Goal: Transaction & Acquisition: Purchase product/service

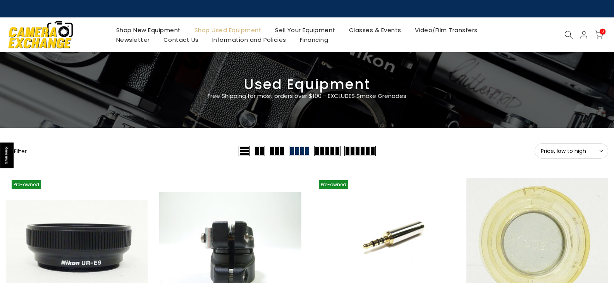
click at [56, 29] on img at bounding box center [41, 34] width 66 height 33
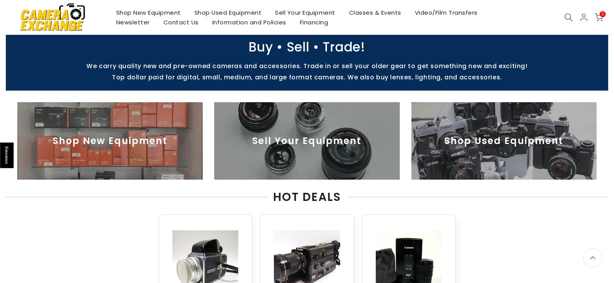
scroll to position [232, 0]
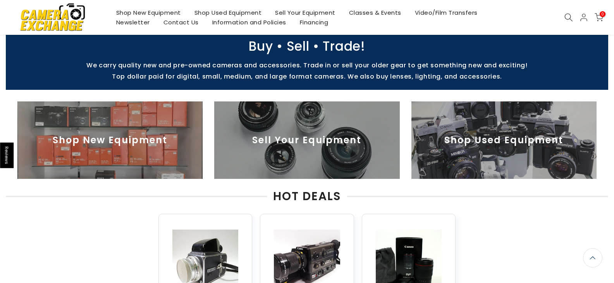
click at [460, 157] on img at bounding box center [503, 139] width 185 height 77
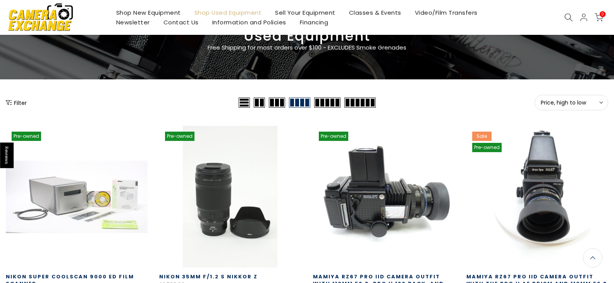
scroll to position [39, 0]
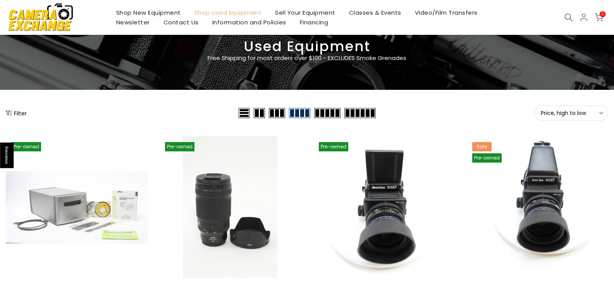
click at [572, 116] on span "Price, high to low" at bounding box center [571, 113] width 61 height 7
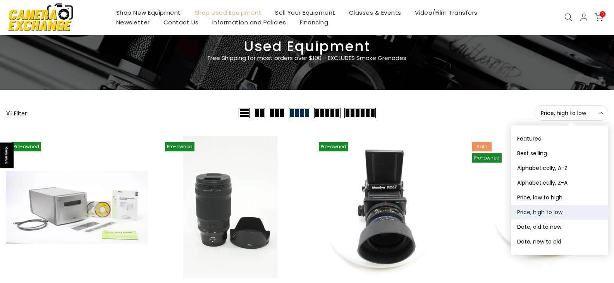
click at [572, 116] on span "Price, high to low" at bounding box center [571, 113] width 61 height 7
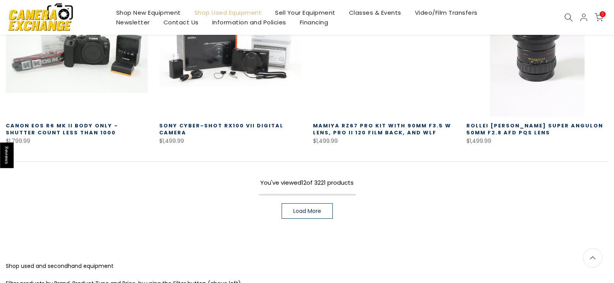
scroll to position [581, 0]
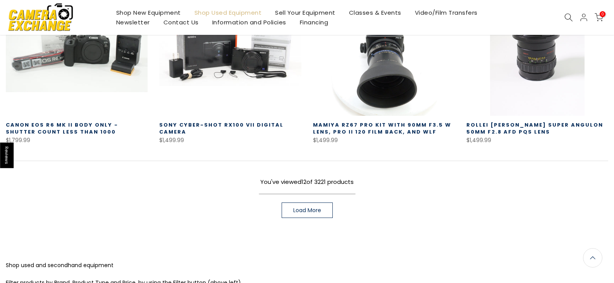
click at [316, 208] on span "Load More" at bounding box center [307, 210] width 28 height 5
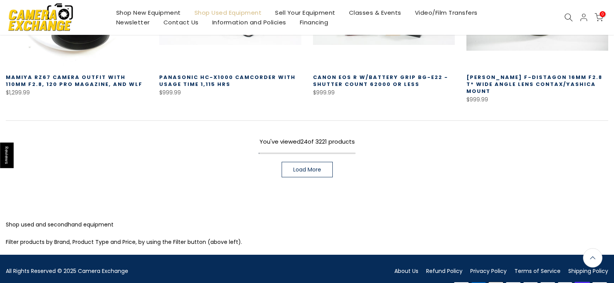
scroll to position [1190, 0]
click at [319, 162] on link "Load More" at bounding box center [307, 169] width 51 height 15
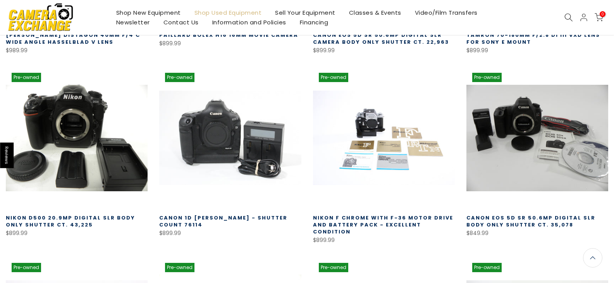
scroll to position [1423, 0]
click at [563, 215] on h3 "Canon EOS 5D SR 50.6mp Digital SLR body only Shutter Ct. 35,078" at bounding box center [537, 222] width 142 height 14
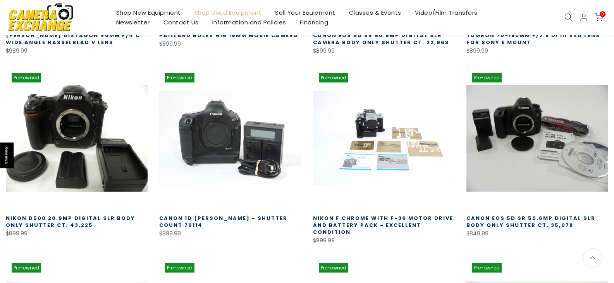
scroll to position [1423, 0]
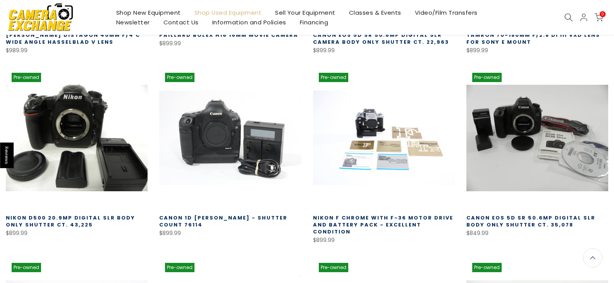
click at [555, 214] on link "Canon EOS 5D SR 50.6mp Digital SLR body only Shutter Ct. 35,078" at bounding box center [530, 221] width 129 height 14
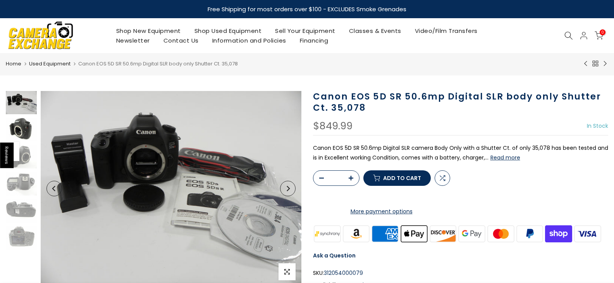
click at [28, 120] on img at bounding box center [21, 129] width 31 height 23
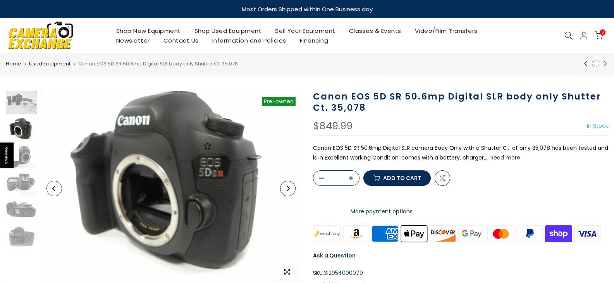
click at [292, 191] on button "Next" at bounding box center [287, 188] width 15 height 15
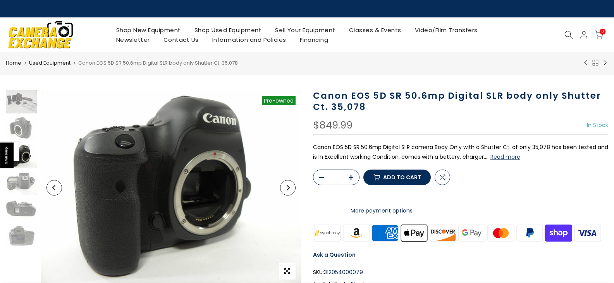
click at [292, 191] on button "Next" at bounding box center [287, 187] width 15 height 15
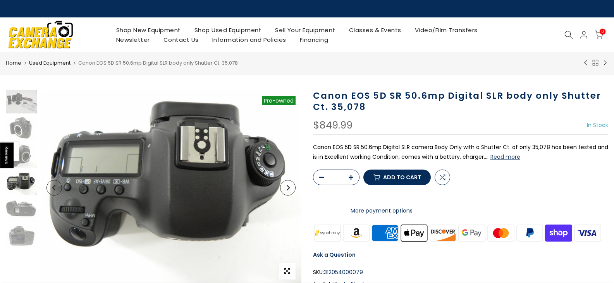
click at [292, 191] on button "Next" at bounding box center [287, 187] width 15 height 15
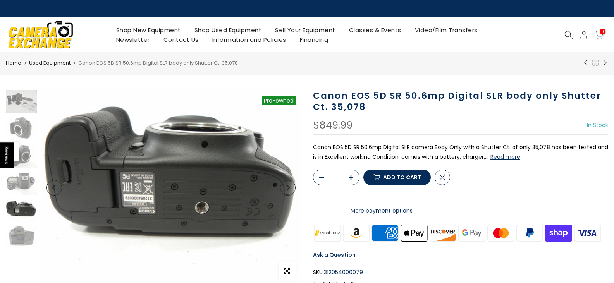
click at [292, 191] on button "Next" at bounding box center [287, 187] width 15 height 15
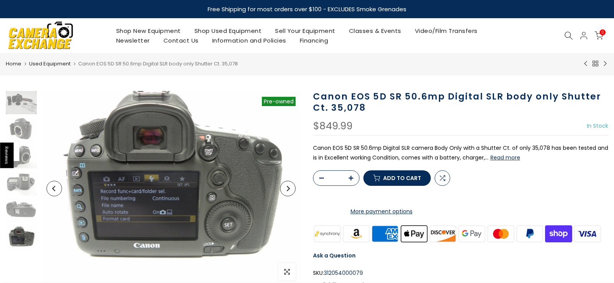
click at [292, 191] on button "Next" at bounding box center [287, 188] width 15 height 15
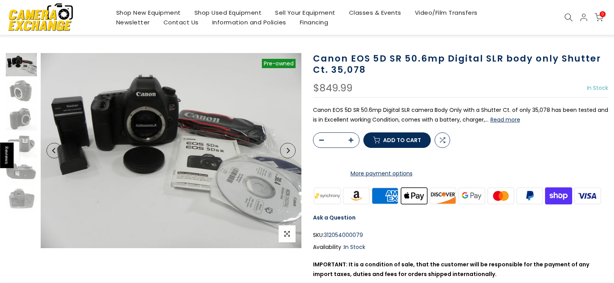
scroll to position [39, 0]
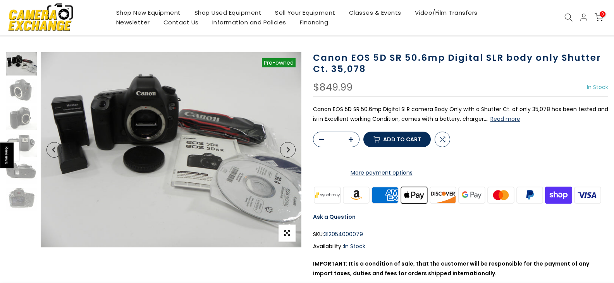
click at [501, 121] on button "Read more" at bounding box center [505, 118] width 30 height 7
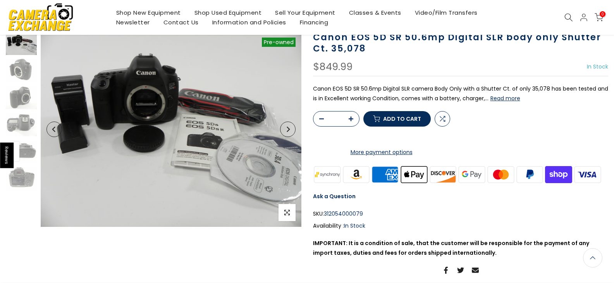
scroll to position [0, 0]
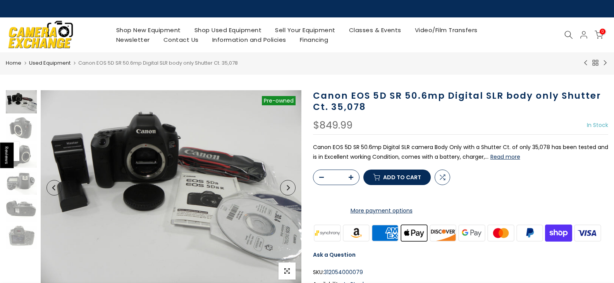
click at [287, 189] on icon "Next" at bounding box center [287, 187] width 5 height 5
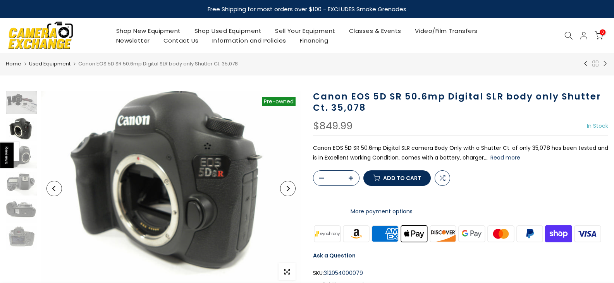
click at [287, 189] on icon "Next" at bounding box center [287, 188] width 5 height 5
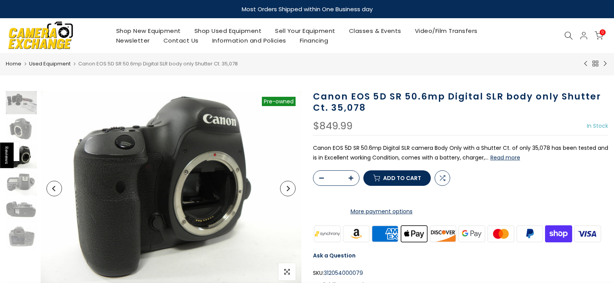
click at [287, 189] on icon "Next" at bounding box center [287, 188] width 5 height 5
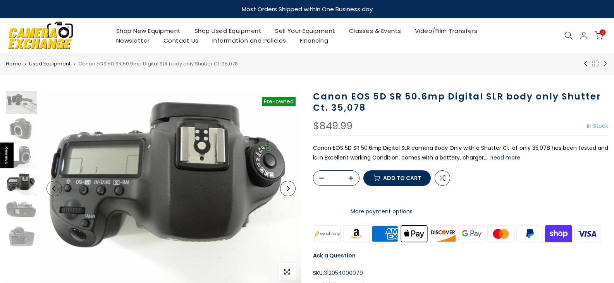
click at [287, 189] on icon "Next" at bounding box center [287, 188] width 5 height 5
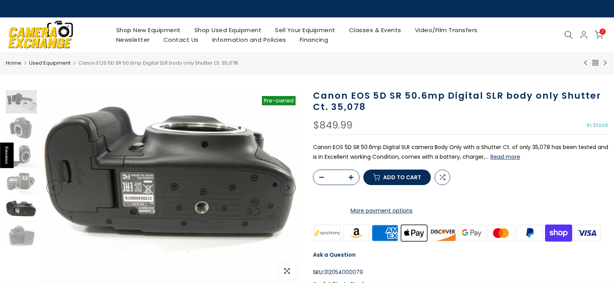
click at [287, 189] on icon "Next" at bounding box center [287, 187] width 5 height 5
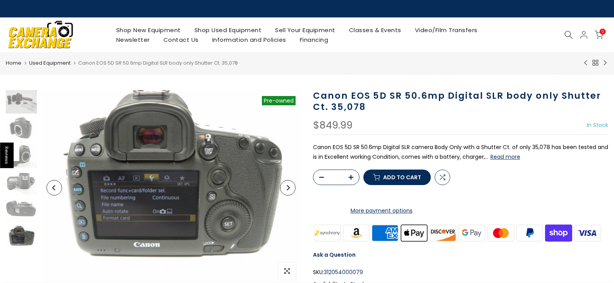
click at [287, 189] on icon "Next" at bounding box center [287, 187] width 5 height 5
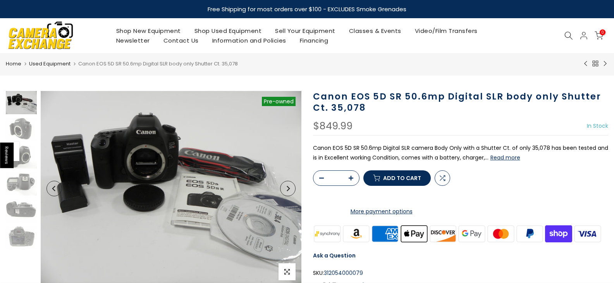
click at [287, 189] on icon "Next" at bounding box center [287, 188] width 5 height 5
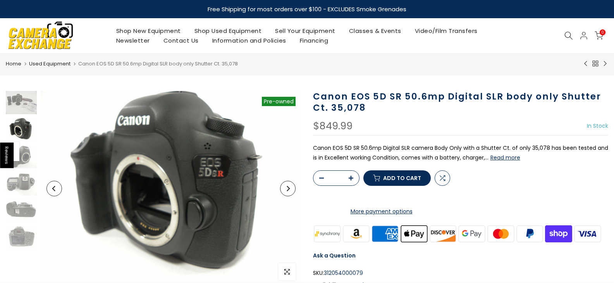
click at [287, 189] on icon "Next" at bounding box center [287, 188] width 5 height 5
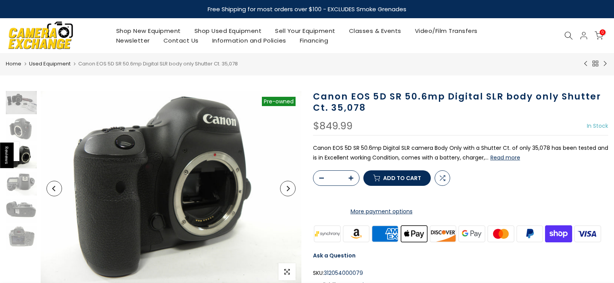
click at [287, 189] on icon "Next" at bounding box center [287, 188] width 5 height 5
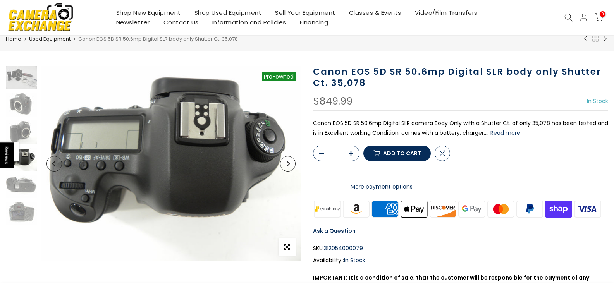
scroll to position [39, 0]
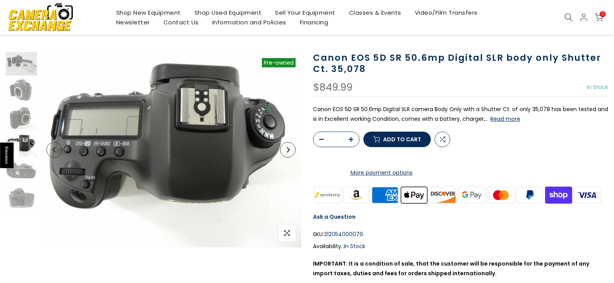
click at [381, 147] on button "Add to cart" at bounding box center [396, 139] width 67 height 15
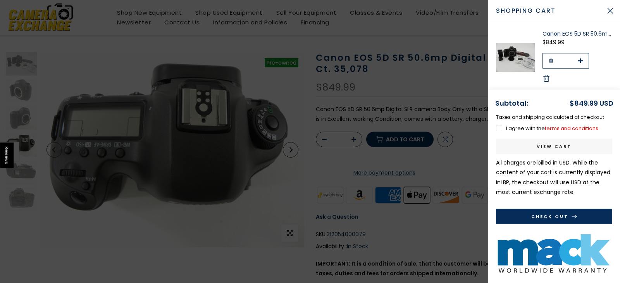
click at [501, 129] on label "I agree with the terms and conditions ." at bounding box center [547, 128] width 103 height 7
click at [579, 210] on button "Check Out" at bounding box center [554, 216] width 116 height 15
